Goal: Transaction & Acquisition: Download file/media

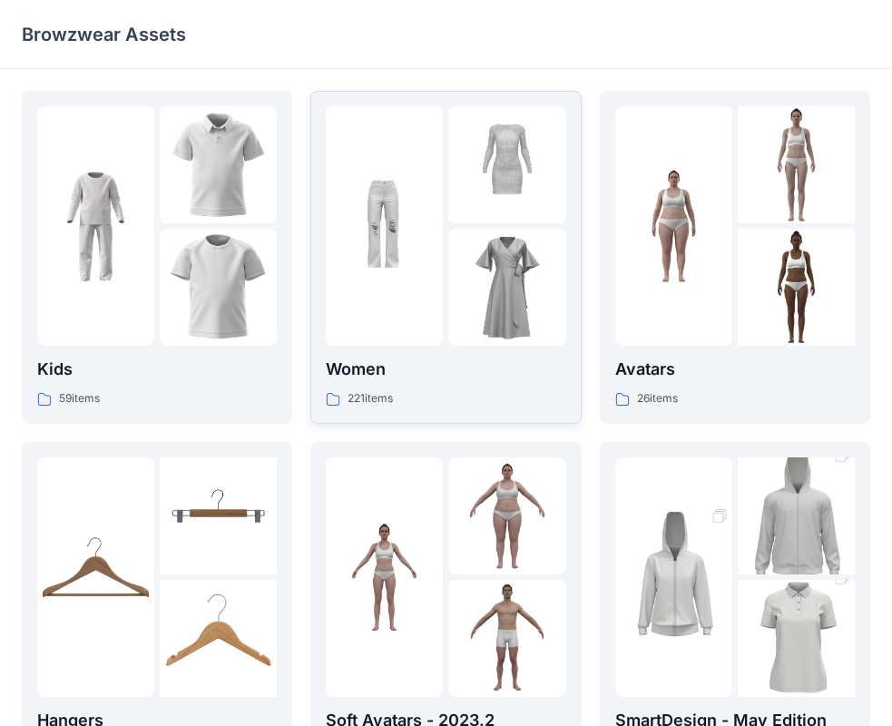
click at [528, 308] on div at bounding box center [506, 287] width 117 height 117
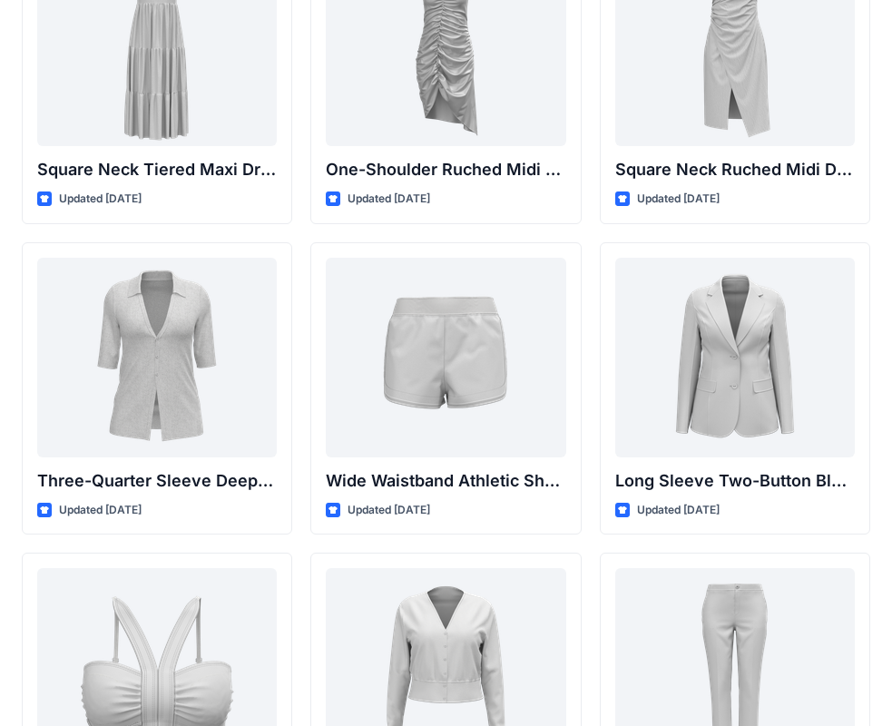
scroll to position [1675, 0]
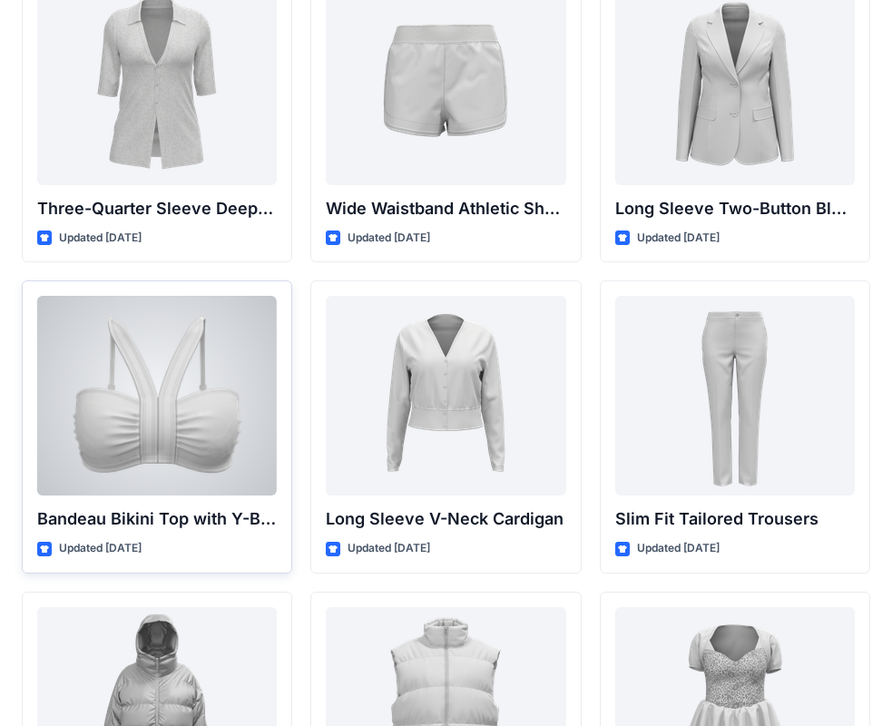
click at [157, 387] on div at bounding box center [156, 396] width 239 height 200
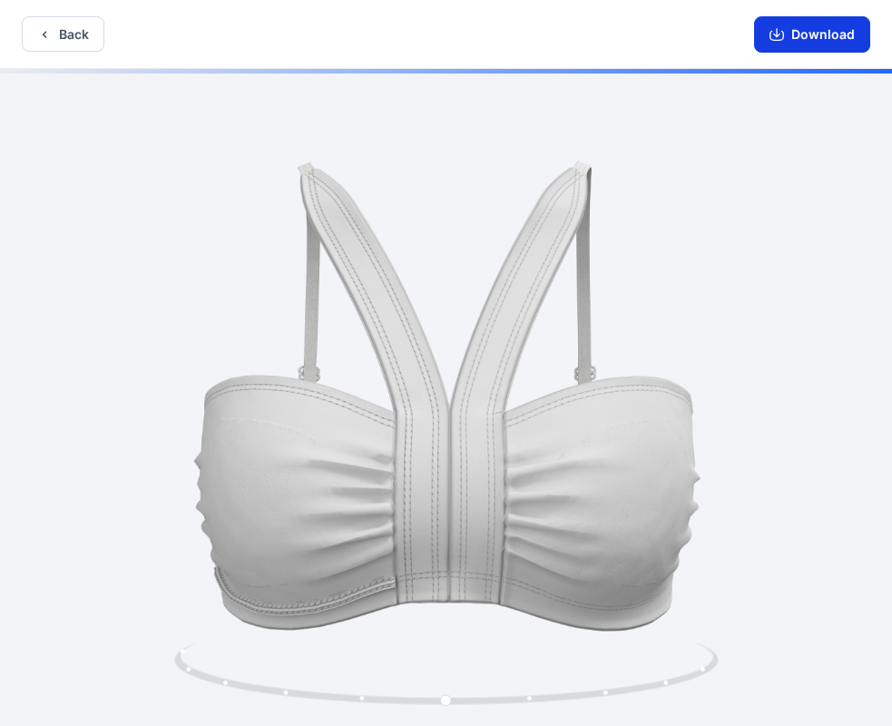
click at [806, 34] on button "Download" at bounding box center [812, 34] width 116 height 36
